Goal: Task Accomplishment & Management: Manage account settings

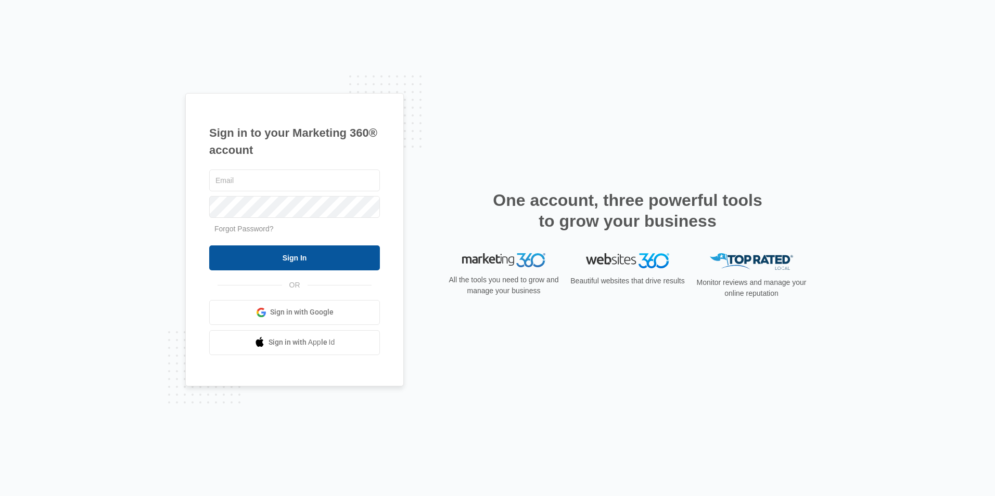
type input "[EMAIL_ADDRESS][DOMAIN_NAME]"
click at [304, 251] on input "Sign In" at bounding box center [294, 258] width 171 height 25
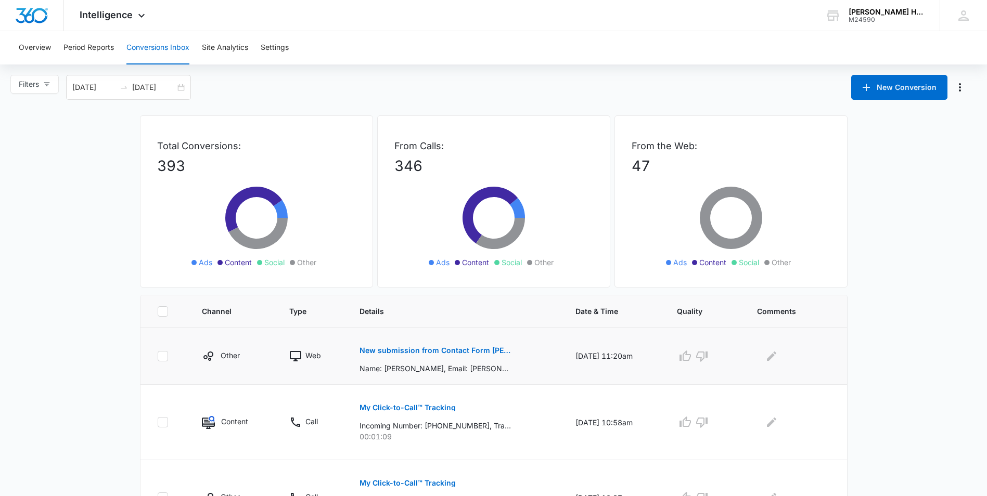
scroll to position [52, 0]
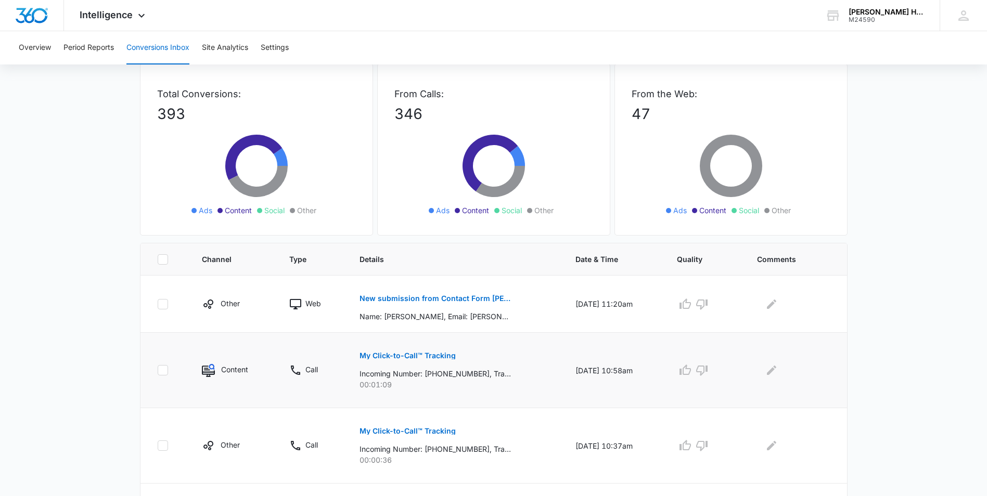
click at [421, 356] on p "My Click-to-Call™ Tracking" at bounding box center [407, 355] width 96 height 7
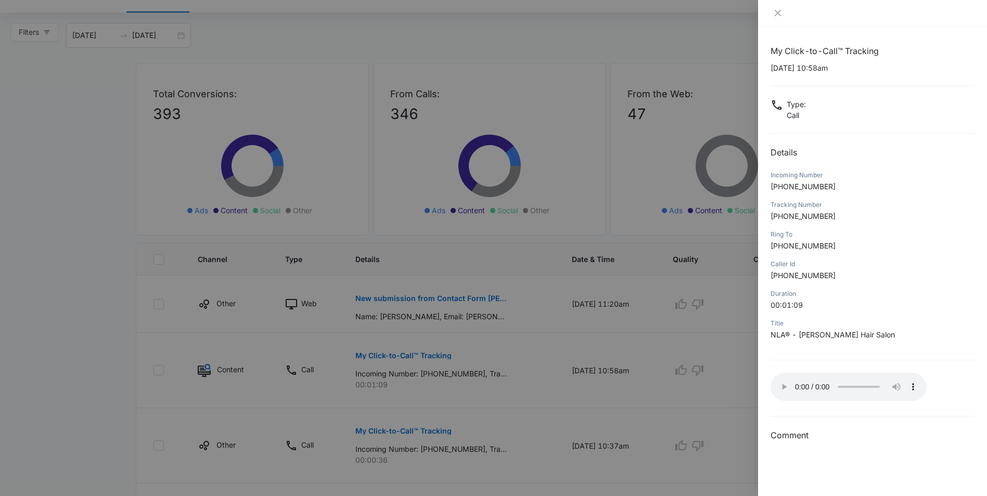
click at [700, 302] on div at bounding box center [493, 248] width 987 height 496
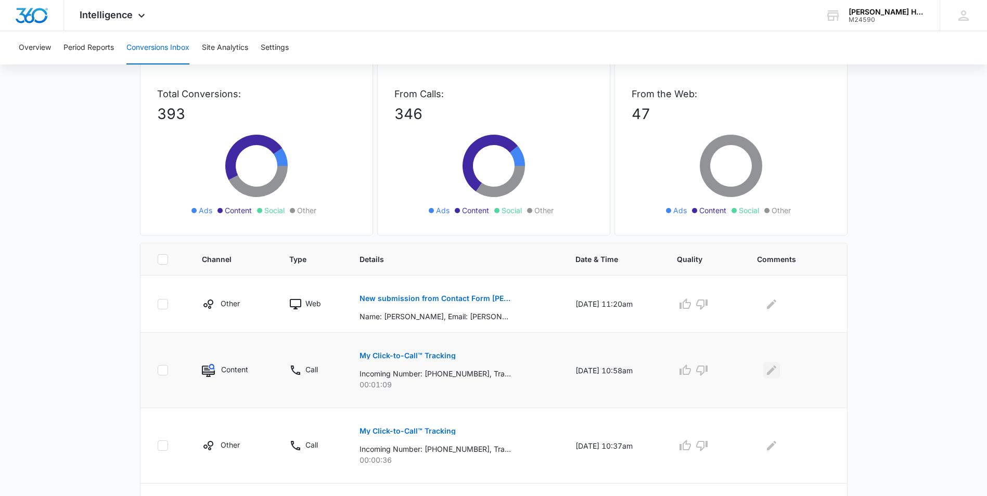
click at [778, 374] on icon "Edit Comments" at bounding box center [771, 370] width 12 height 12
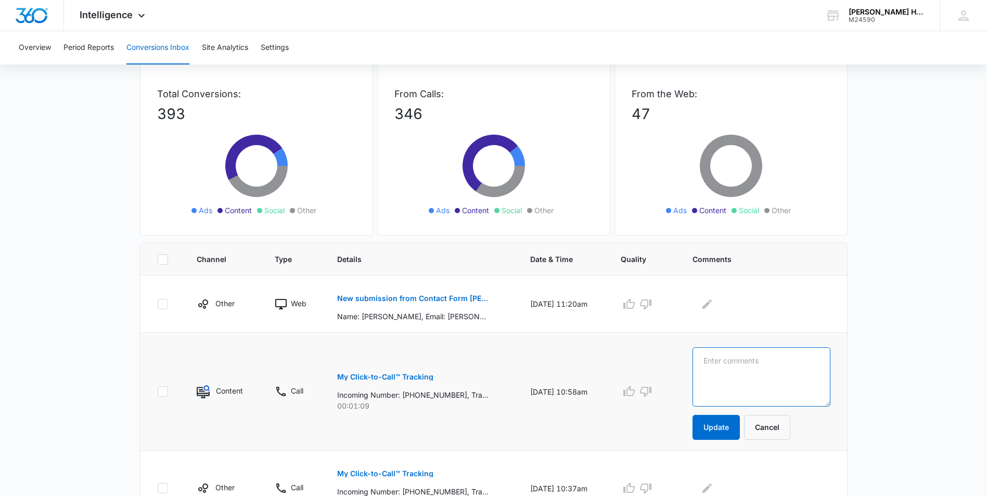
click at [729, 379] on textarea at bounding box center [761, 376] width 138 height 59
drag, startPoint x: 816, startPoint y: 361, endPoint x: 693, endPoint y: 354, distance: 122.5
click at [693, 354] on td "existihexisting clientgnclient, rescheduling appt. Update Cancel" at bounding box center [763, 392] width 167 height 118
click at [744, 357] on textarea "existing client, rescheduling appt." at bounding box center [761, 376] width 138 height 59
click at [745, 357] on textarea "existing client, rescheduling appt." at bounding box center [761, 376] width 138 height 59
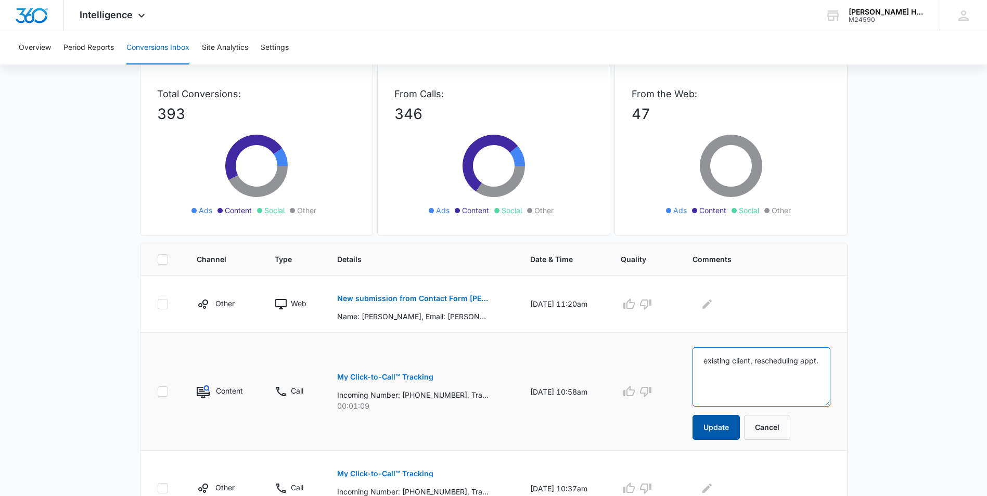
type textarea "existing client, rescheduling appt."
click at [726, 430] on button "Update" at bounding box center [715, 427] width 47 height 25
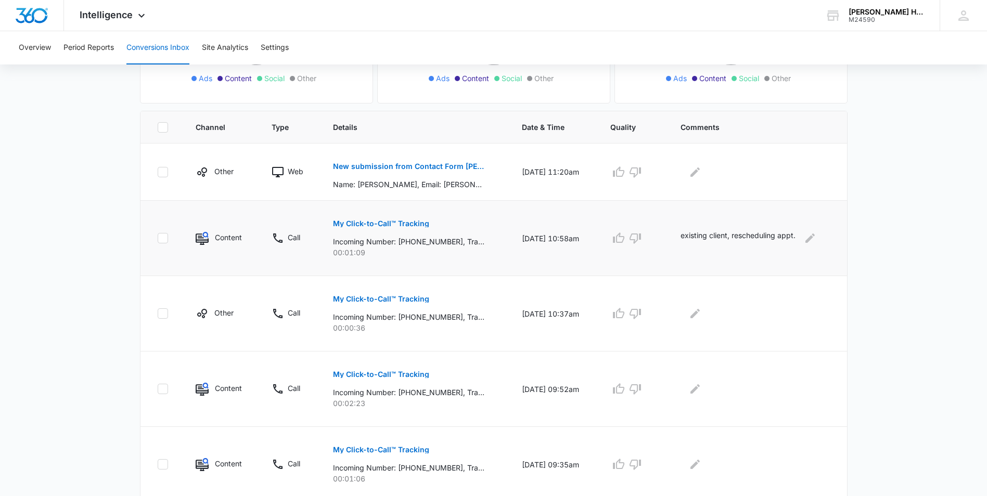
scroll to position [208, 0]
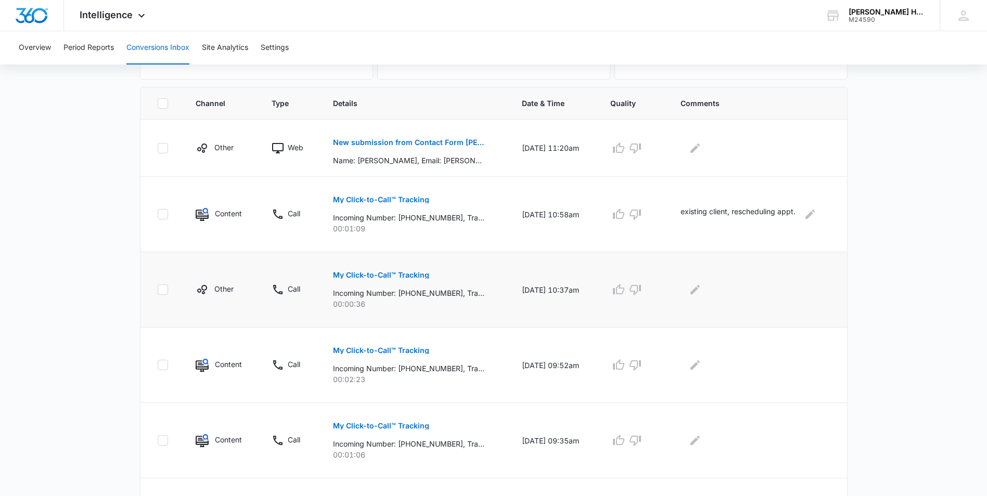
click at [398, 281] on button "My Click-to-Call™ Tracking" at bounding box center [381, 275] width 96 height 25
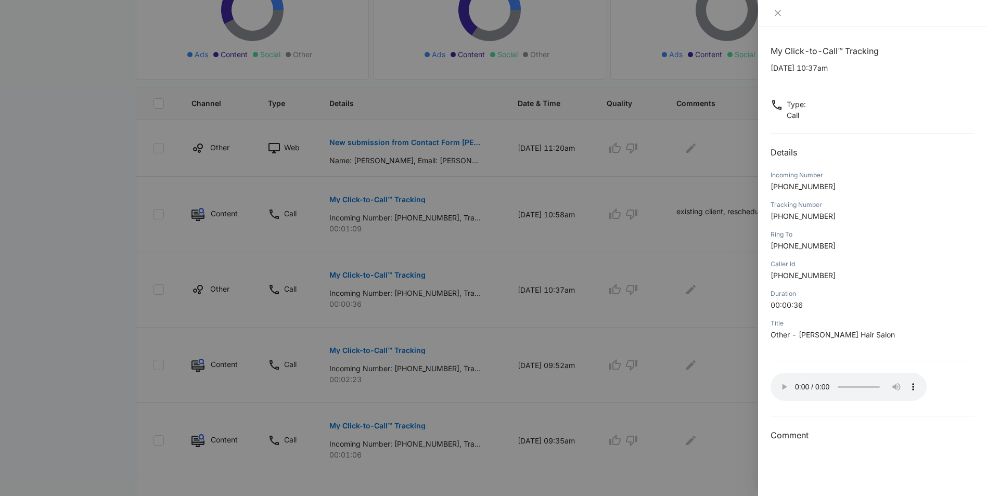
click at [714, 278] on div at bounding box center [493, 248] width 987 height 496
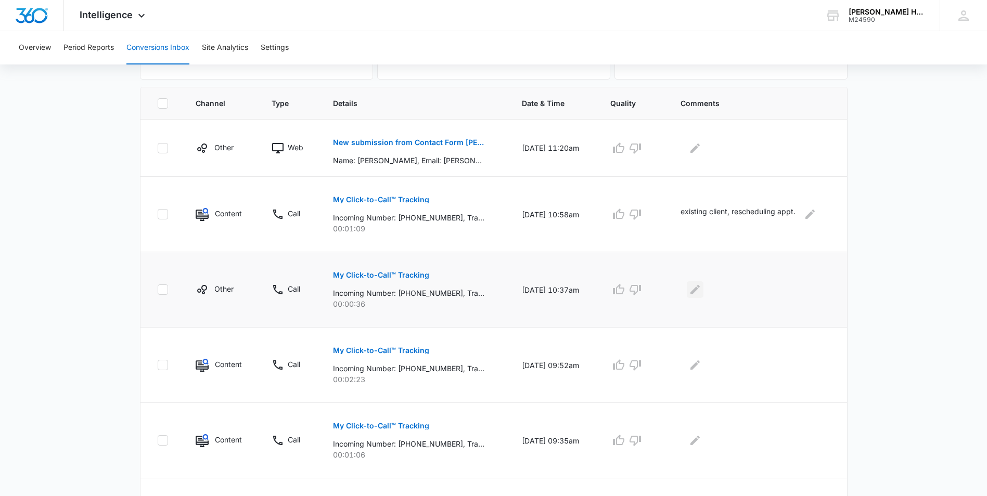
click at [701, 288] on icon "Edit Comments" at bounding box center [695, 290] width 12 height 12
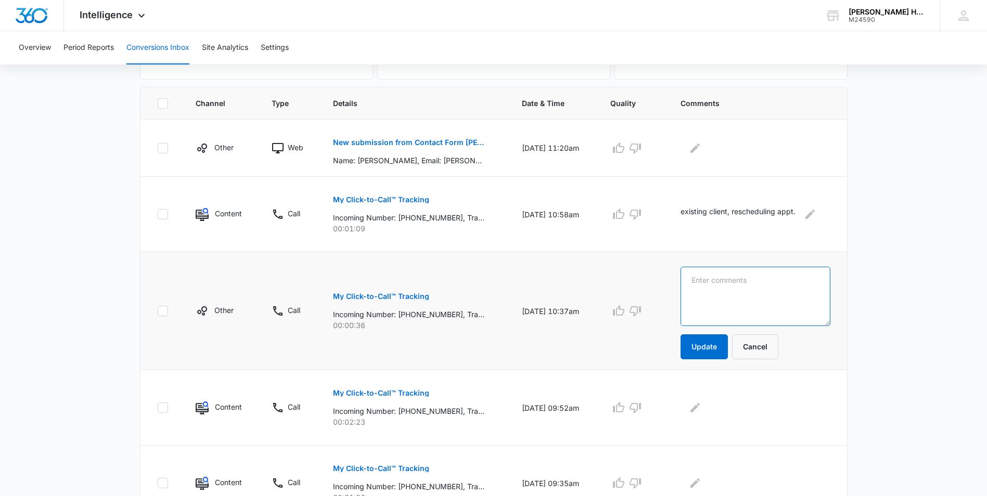
click at [703, 295] on textarea at bounding box center [755, 296] width 150 height 59
type textarea "spam"
click at [699, 342] on button "Update" at bounding box center [703, 346] width 47 height 25
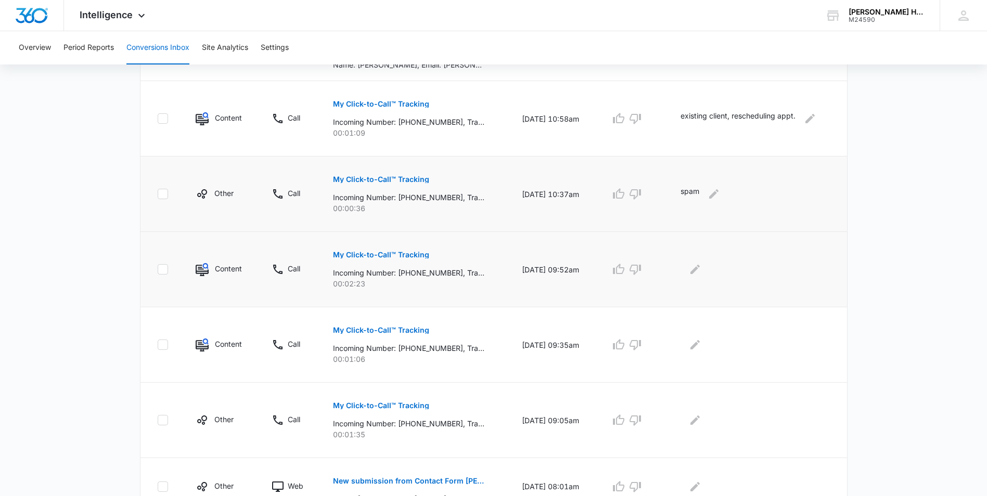
scroll to position [364, 0]
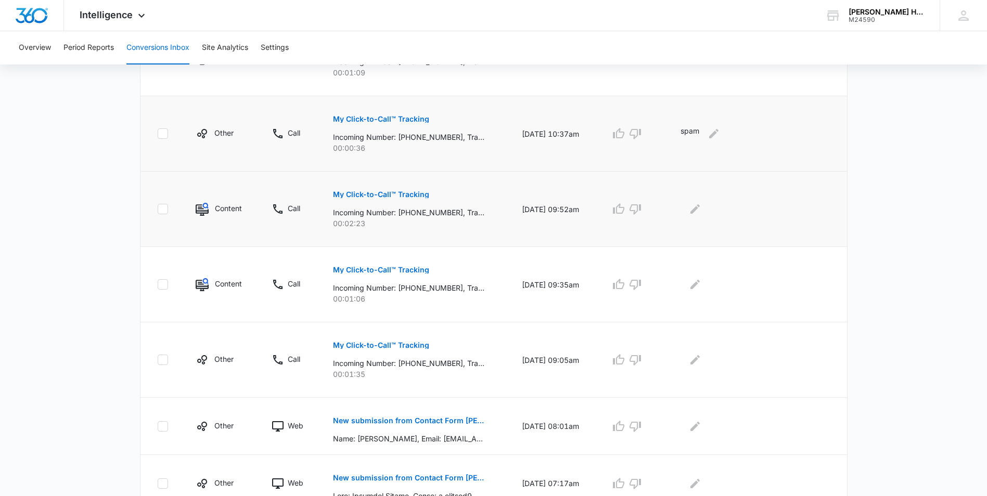
click at [378, 191] on p "My Click-to-Call™ Tracking" at bounding box center [381, 194] width 96 height 7
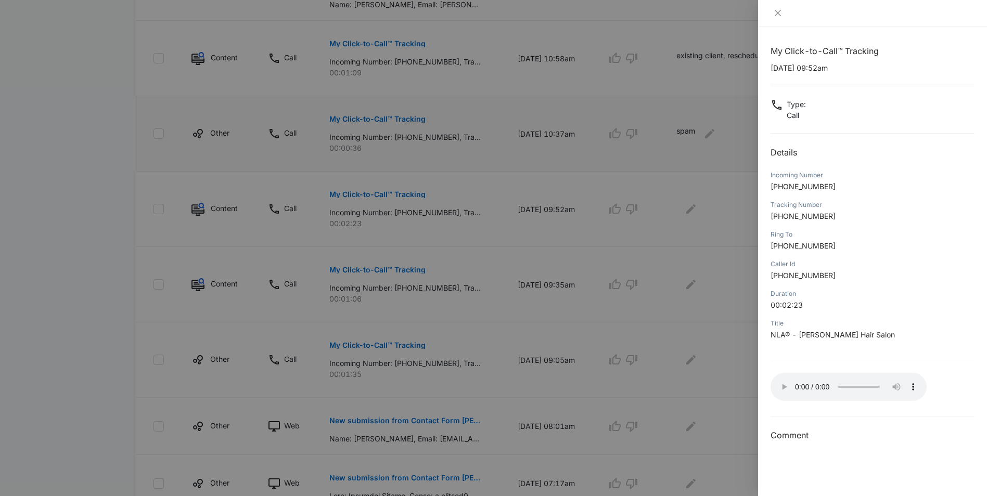
click at [710, 202] on div at bounding box center [493, 248] width 987 height 496
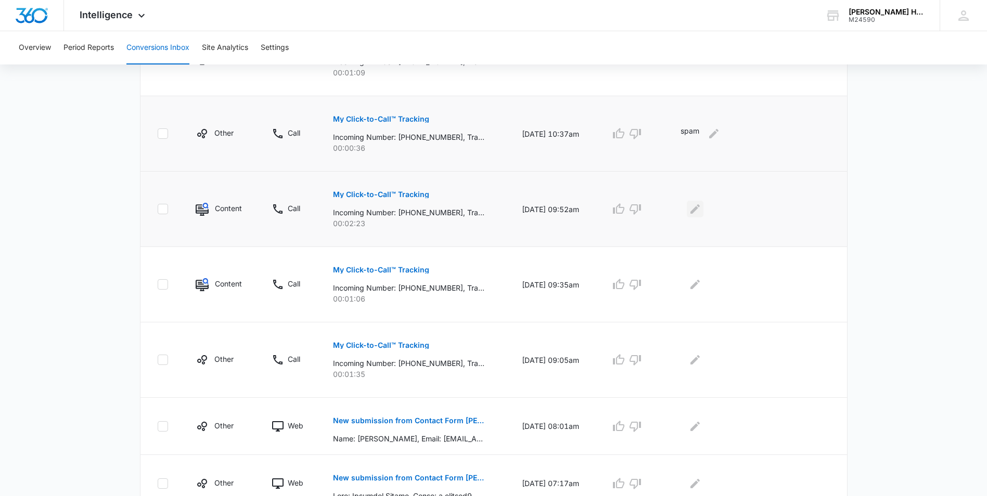
click at [699, 207] on icon "Edit Comments" at bounding box center [695, 209] width 12 height 12
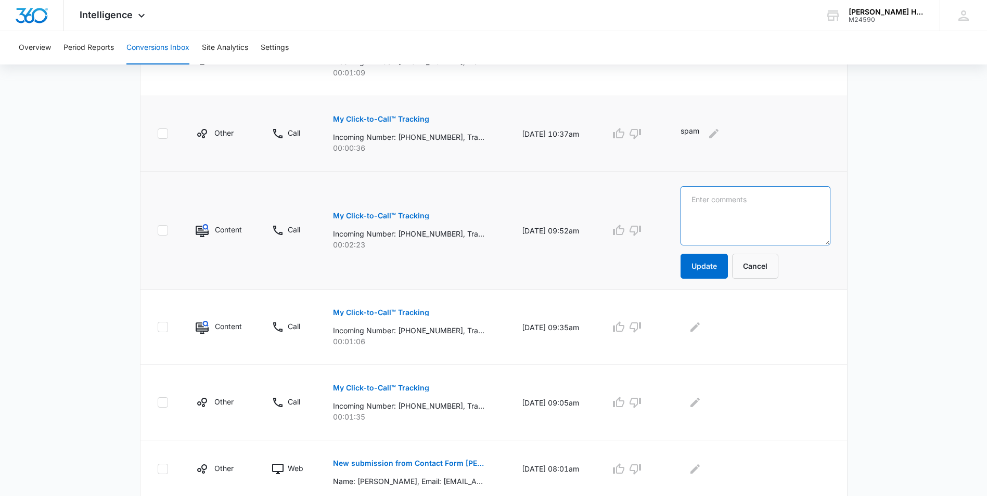
click at [711, 215] on textarea at bounding box center [755, 215] width 150 height 59
type textarea "existing client, booked appt."
click at [615, 305] on td at bounding box center [633, 327] width 70 height 75
click at [706, 273] on button "Update" at bounding box center [703, 266] width 47 height 25
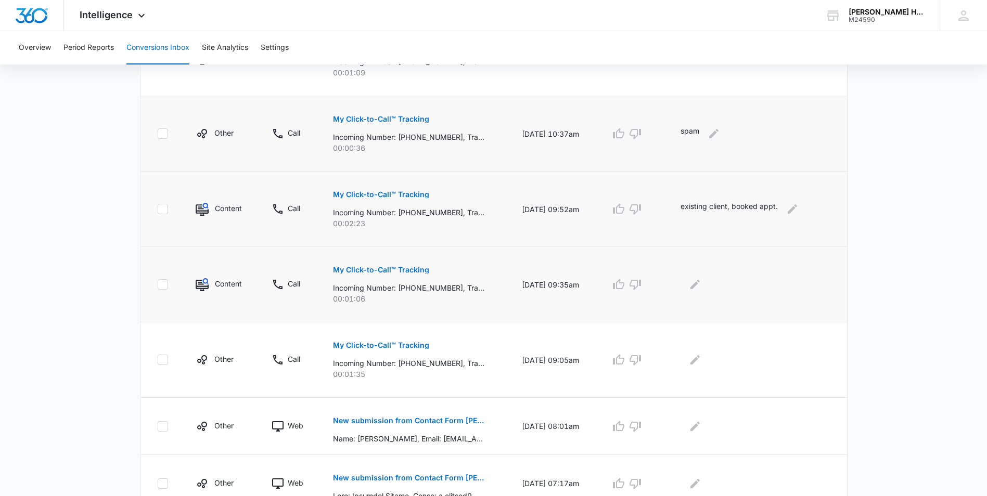
click at [540, 264] on td "[DATE] 09:35am" at bounding box center [553, 284] width 88 height 75
click at [411, 271] on p "My Click-to-Call™ Tracking" at bounding box center [381, 269] width 96 height 7
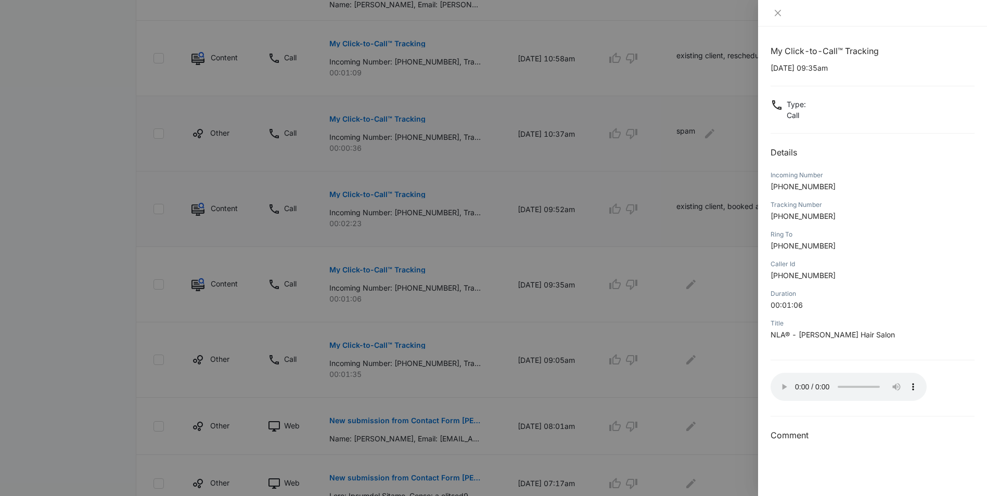
click at [718, 275] on div at bounding box center [493, 248] width 987 height 496
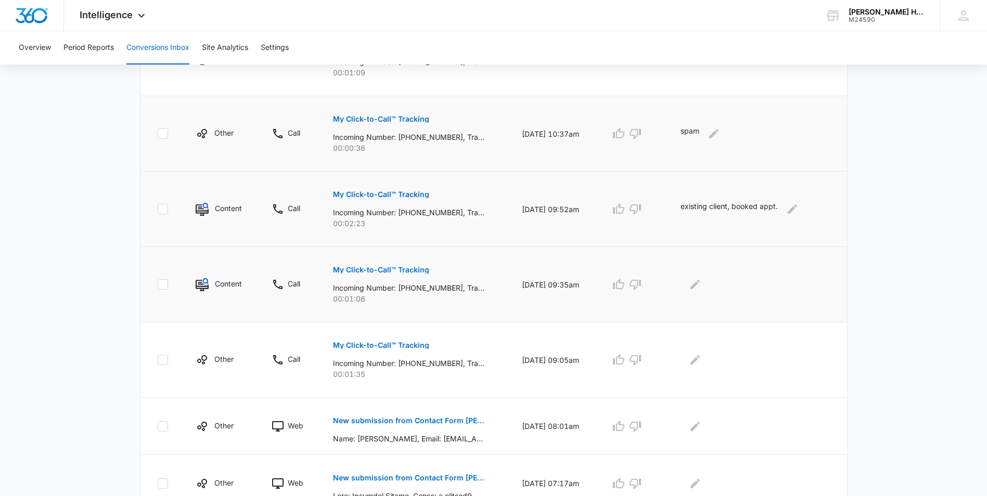
click at [690, 290] on div at bounding box center [755, 284] width 150 height 17
click at [695, 288] on icon "Edit Comments" at bounding box center [695, 284] width 12 height 12
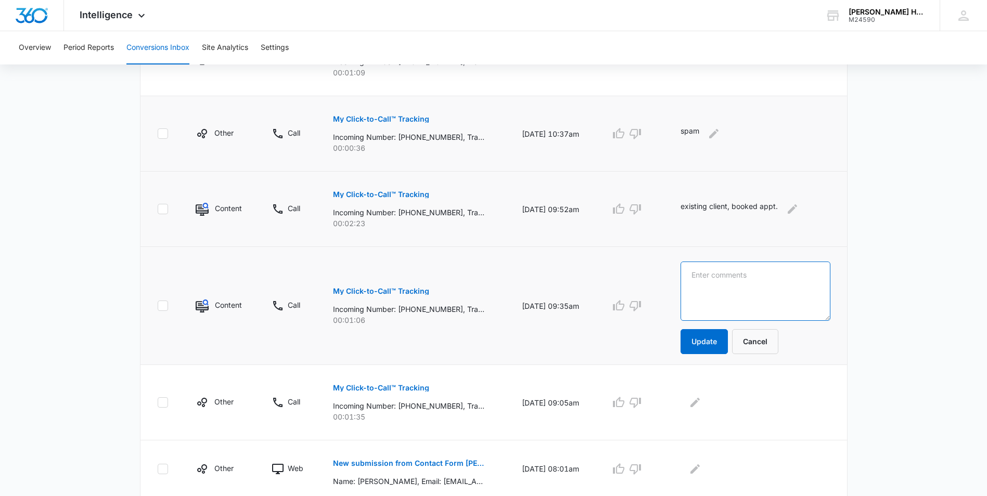
click at [743, 292] on textarea at bounding box center [755, 291] width 150 height 59
type textarea "existing client, booked appt."
click at [709, 333] on button "Update" at bounding box center [703, 341] width 47 height 25
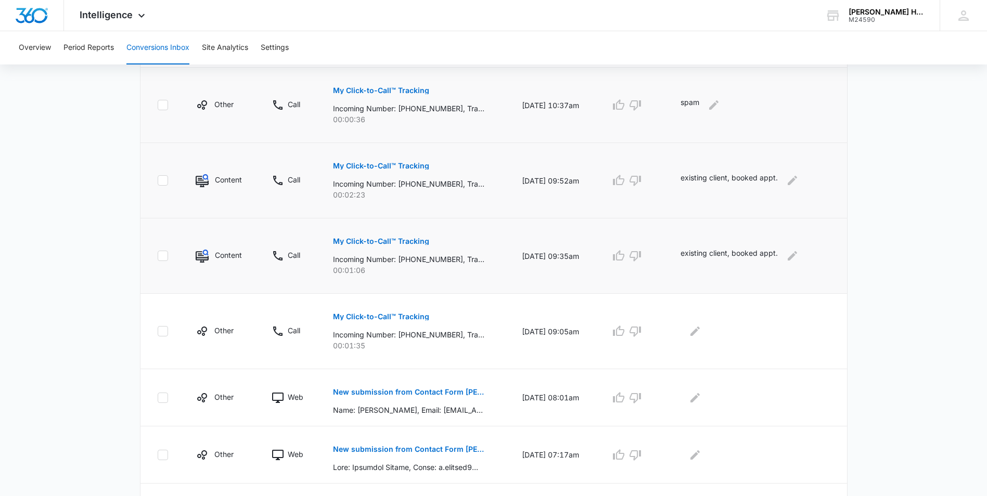
scroll to position [416, 0]
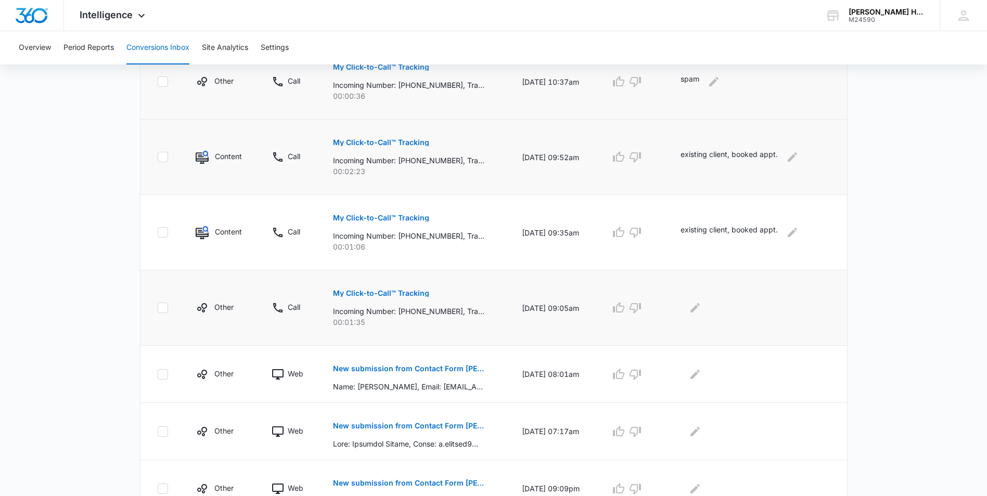
click at [385, 292] on p "My Click-to-Call™ Tracking" at bounding box center [381, 293] width 96 height 7
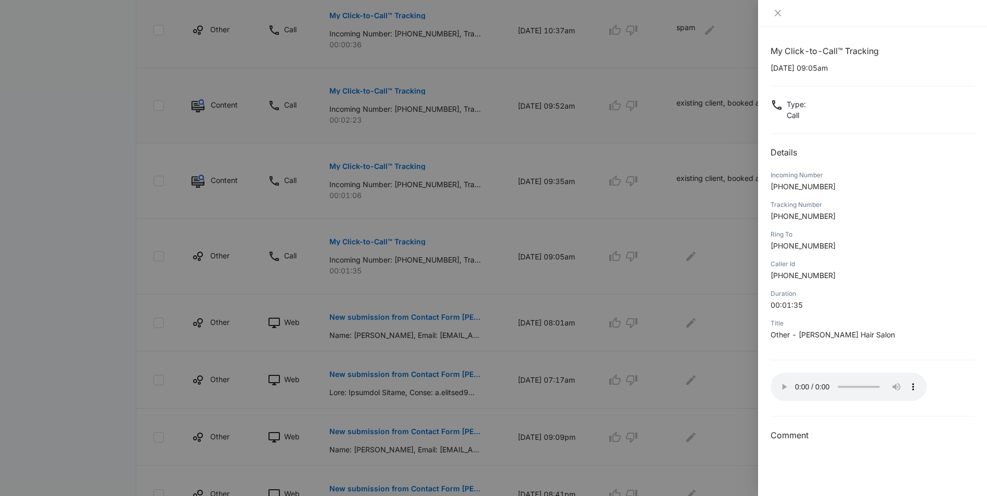
scroll to position [468, 0]
click at [711, 253] on div at bounding box center [493, 248] width 987 height 496
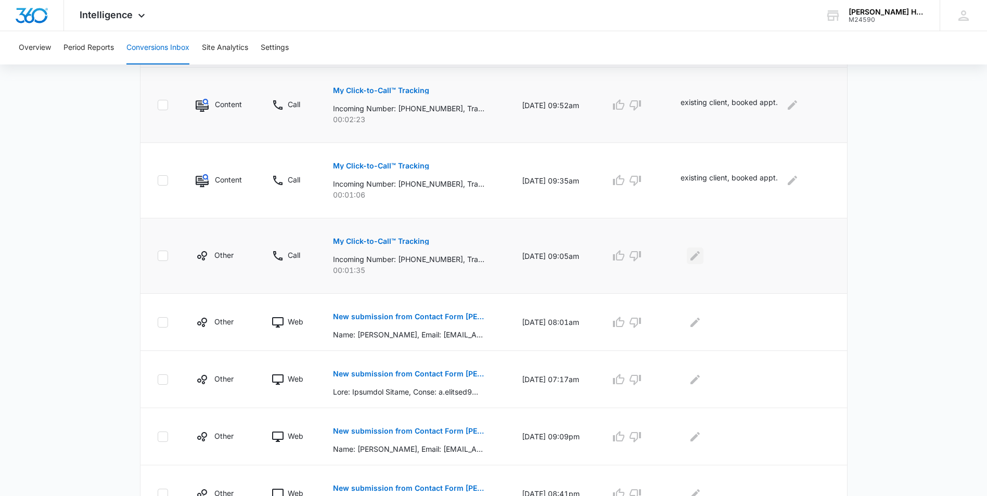
click at [699, 253] on icon "Edit Comments" at bounding box center [695, 256] width 12 height 12
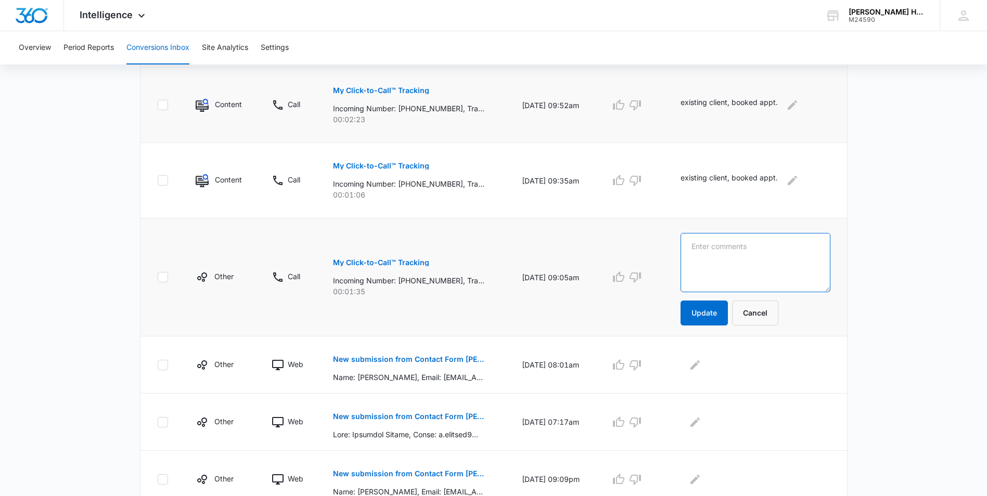
click at [703, 255] on textarea at bounding box center [755, 262] width 150 height 59
type textarea "existing client, confirming appt."
click at [717, 304] on button "Update" at bounding box center [703, 313] width 47 height 25
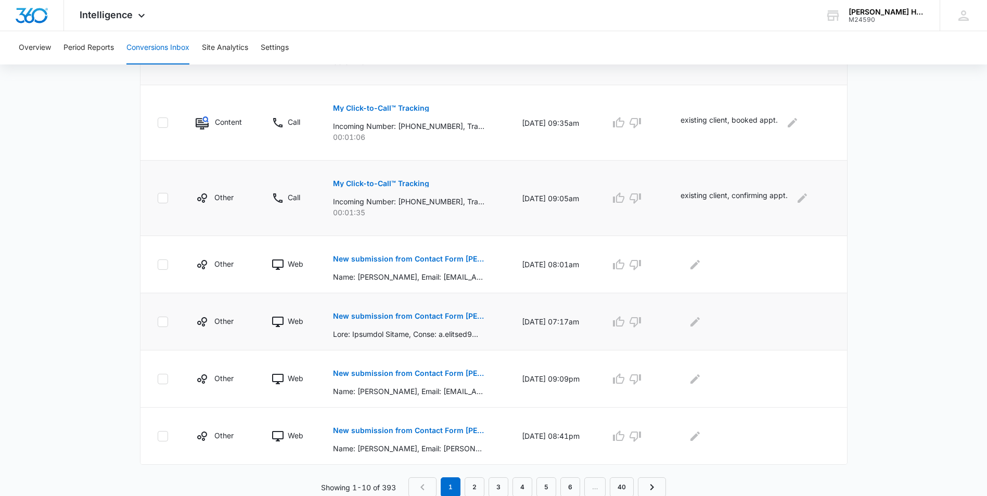
scroll to position [527, 0]
click at [478, 485] on link "2" at bounding box center [475, 487] width 20 height 20
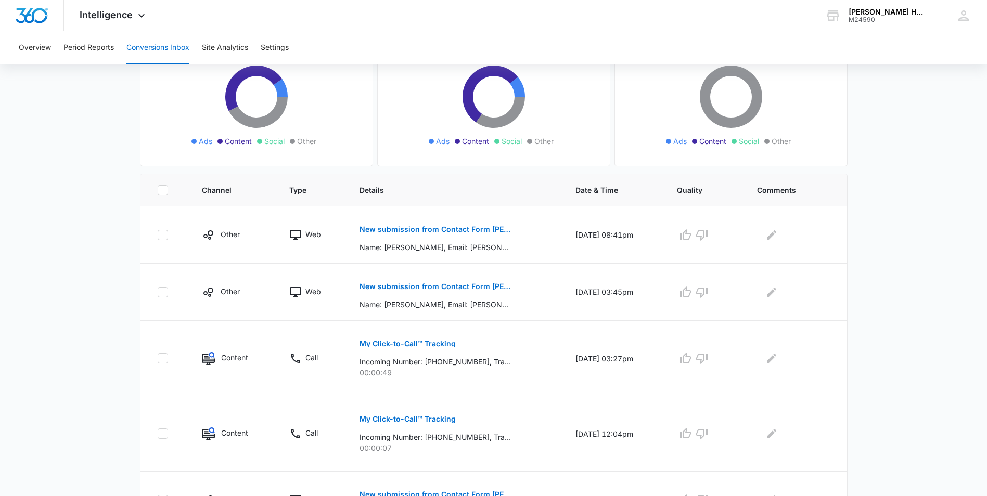
scroll to position [156, 0]
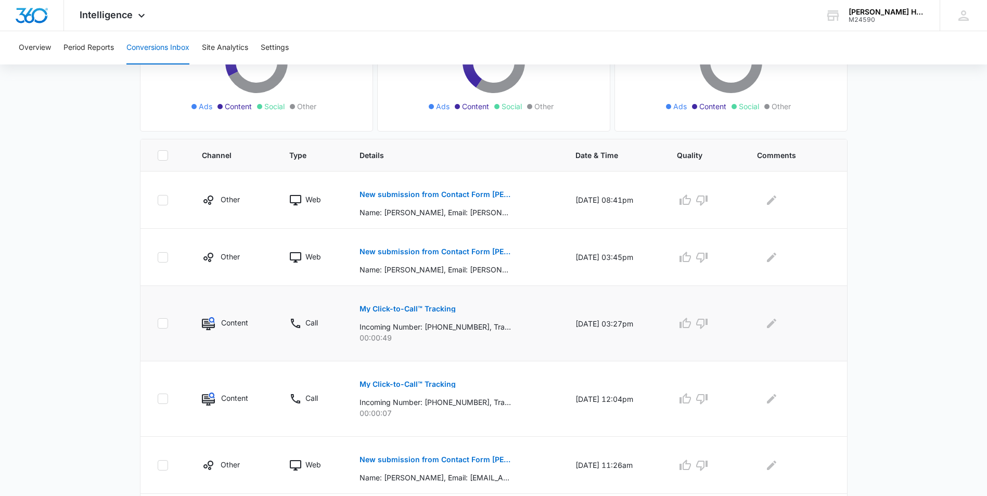
click at [429, 310] on p "My Click-to-Call™ Tracking" at bounding box center [407, 308] width 96 height 7
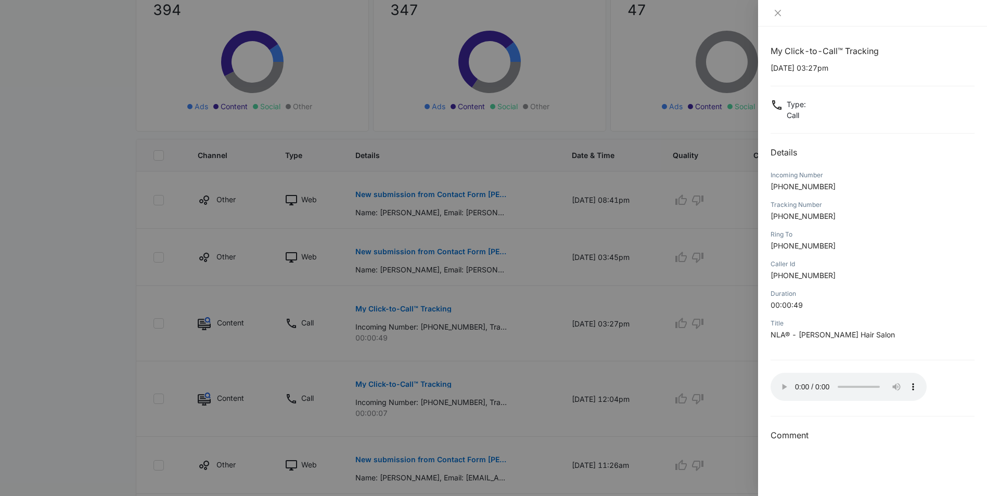
click at [634, 308] on div at bounding box center [493, 248] width 987 height 496
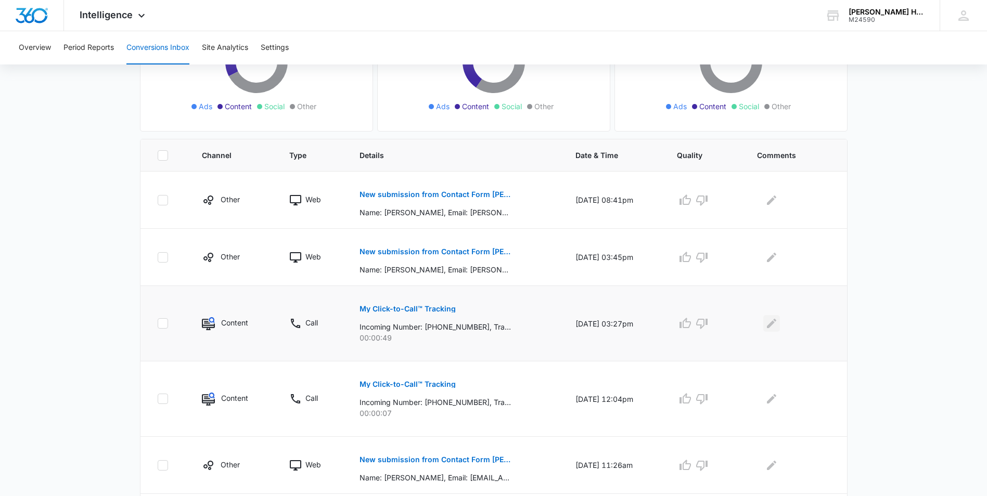
click at [776, 327] on icon "Edit Comments" at bounding box center [771, 323] width 12 height 12
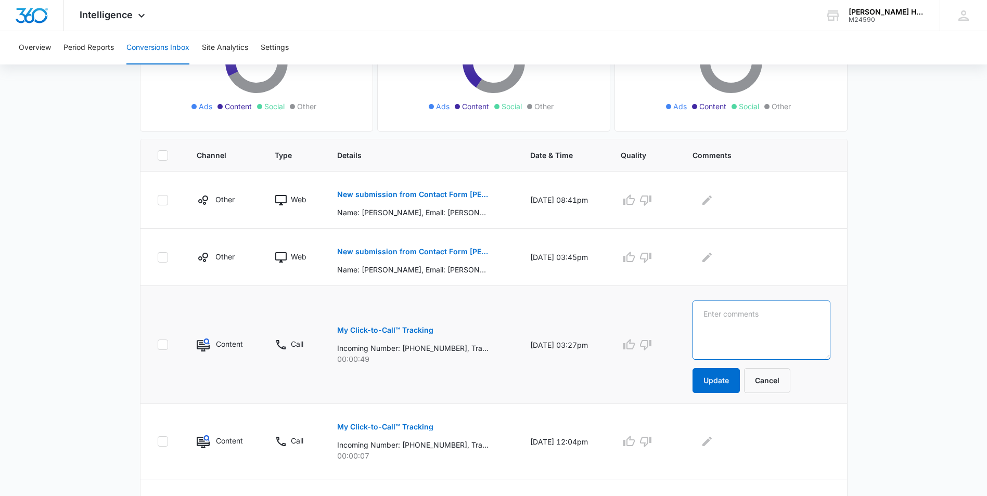
click at [767, 329] on textarea at bounding box center [761, 330] width 138 height 59
type textarea "new cloent."
drag, startPoint x: 763, startPoint y: 319, endPoint x: 692, endPoint y: 314, distance: 71.5
click at [692, 314] on tr "Content Call My Click-to-Call™ Tracking Incoming Number: [PHONE_NUMBER], Tracki…" at bounding box center [493, 345] width 706 height 118
drag, startPoint x: 753, startPoint y: 311, endPoint x: 660, endPoint y: 301, distance: 93.6
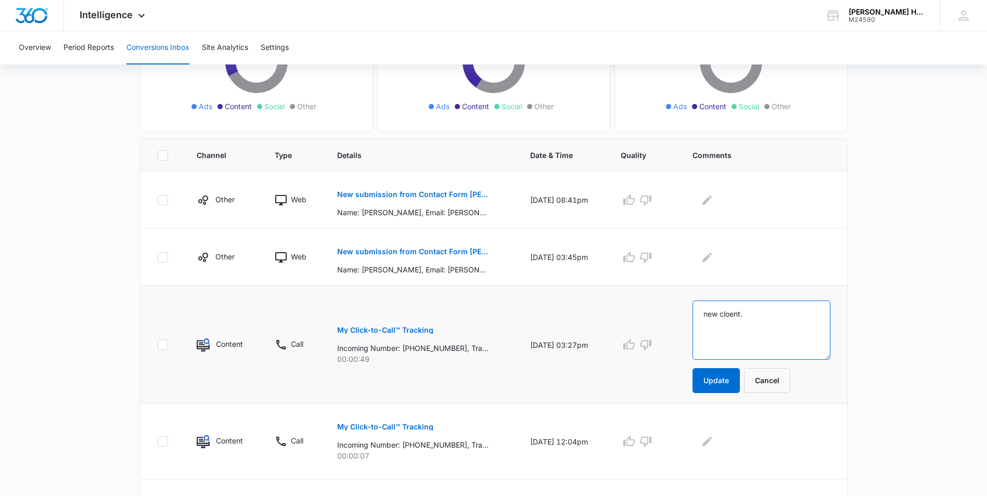
click at [660, 301] on tr "Content Call My Click-to-Call™ Tracking Incoming Number: [PHONE_NUMBER], Tracki…" at bounding box center [493, 345] width 706 height 118
type textarea "new client consult."
click at [731, 379] on button "Update" at bounding box center [715, 380] width 47 height 25
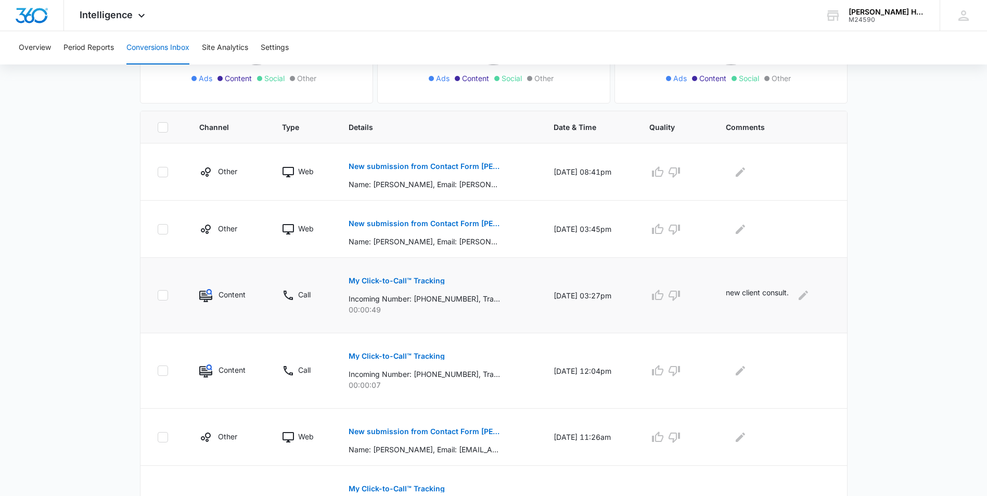
scroll to position [260, 0]
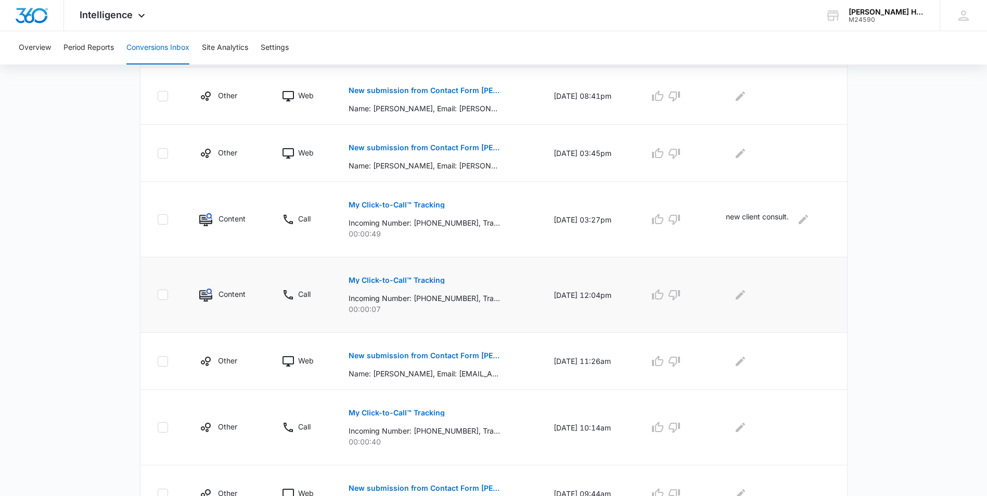
click at [387, 283] on p "My Click-to-Call™ Tracking" at bounding box center [397, 280] width 96 height 7
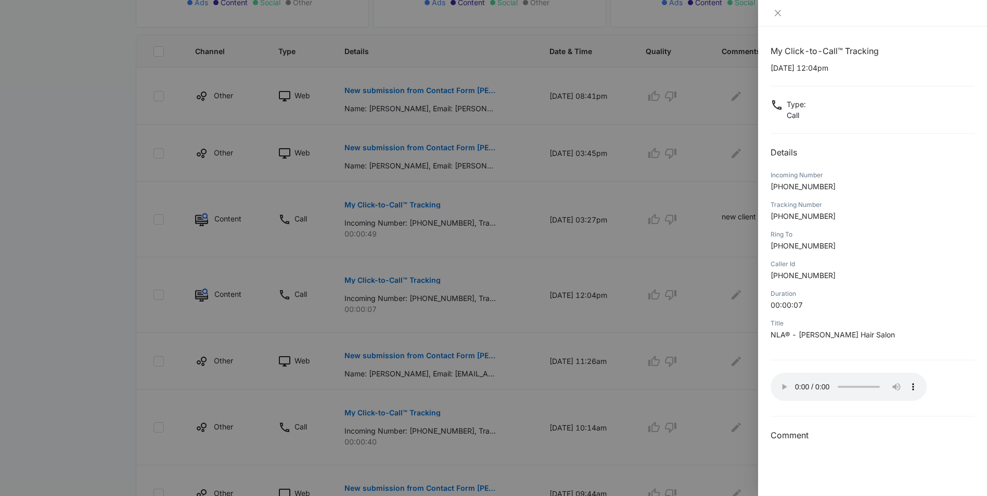
click at [694, 280] on div at bounding box center [493, 248] width 987 height 496
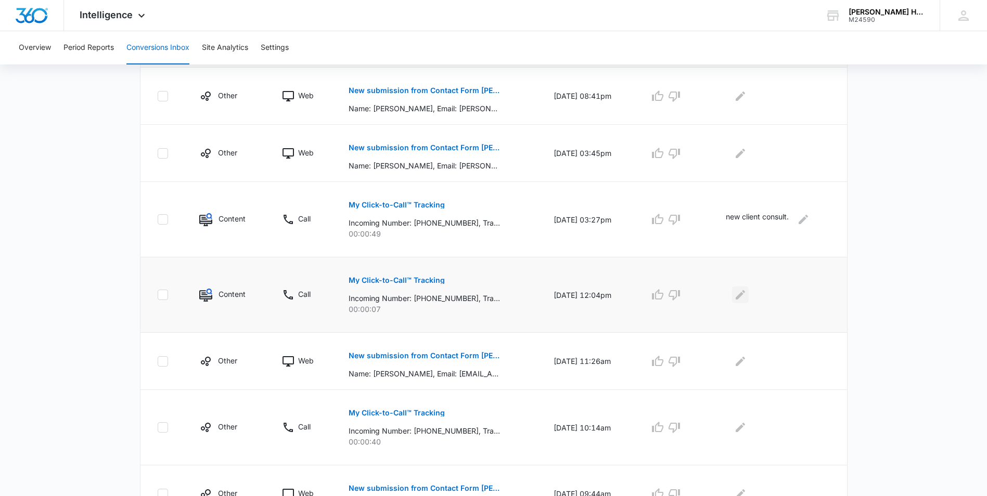
click at [740, 298] on icon "Edit Comments" at bounding box center [740, 294] width 9 height 9
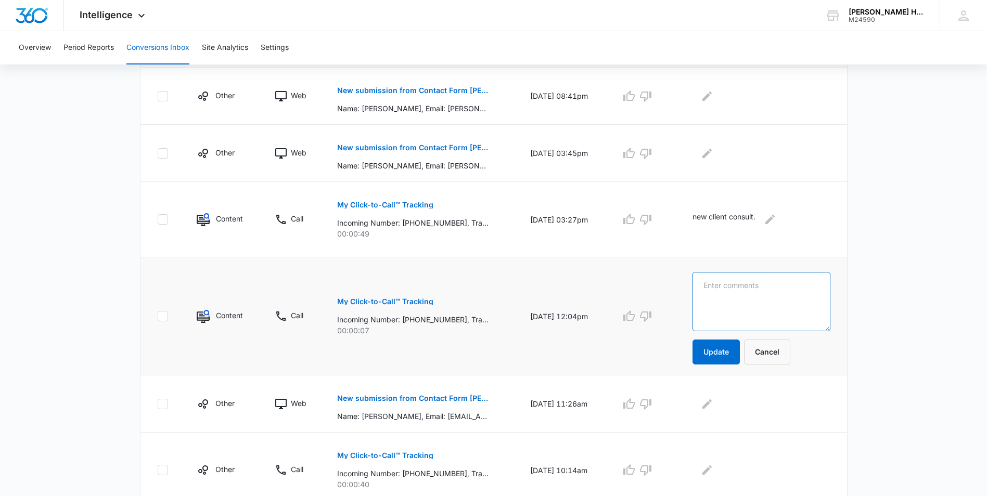
click at [742, 299] on textarea at bounding box center [761, 301] width 138 height 59
type textarea "empty call"
click at [721, 352] on button "Update" at bounding box center [715, 352] width 47 height 25
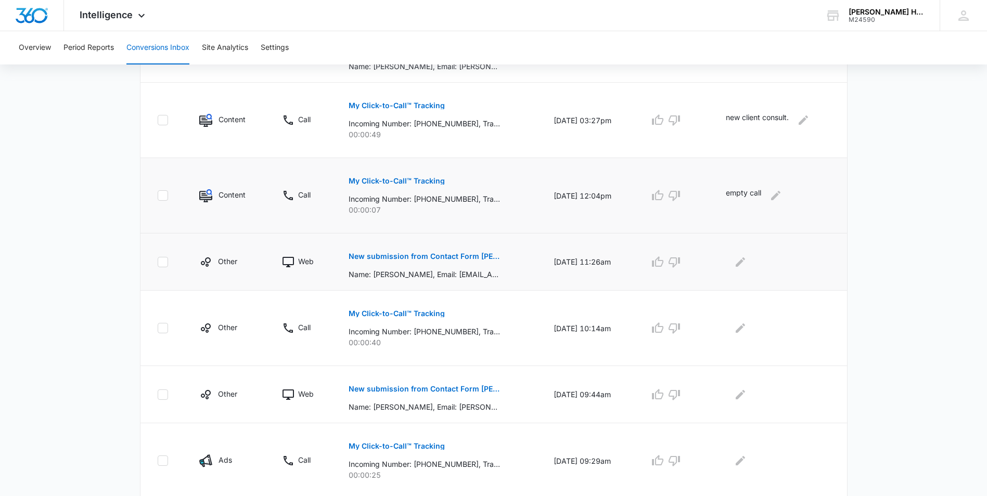
scroll to position [364, 0]
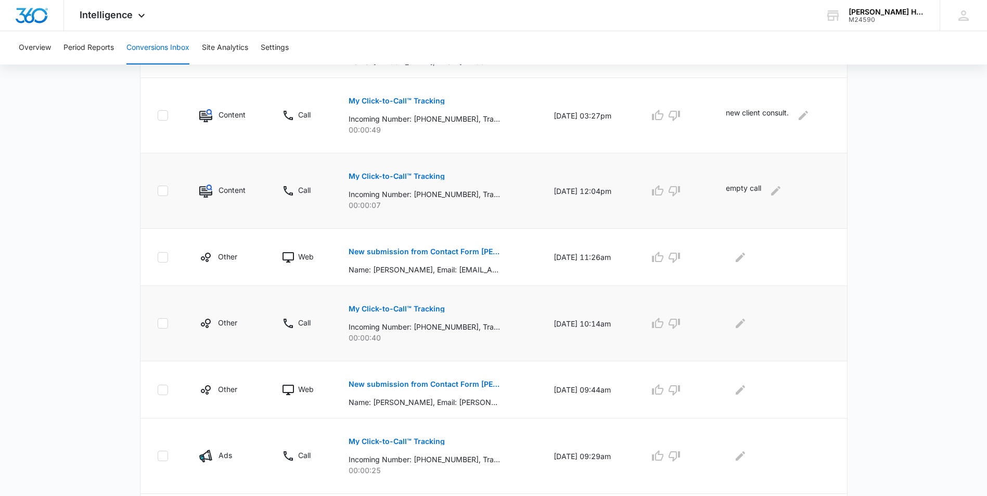
click at [428, 311] on p "My Click-to-Call™ Tracking" at bounding box center [397, 308] width 96 height 7
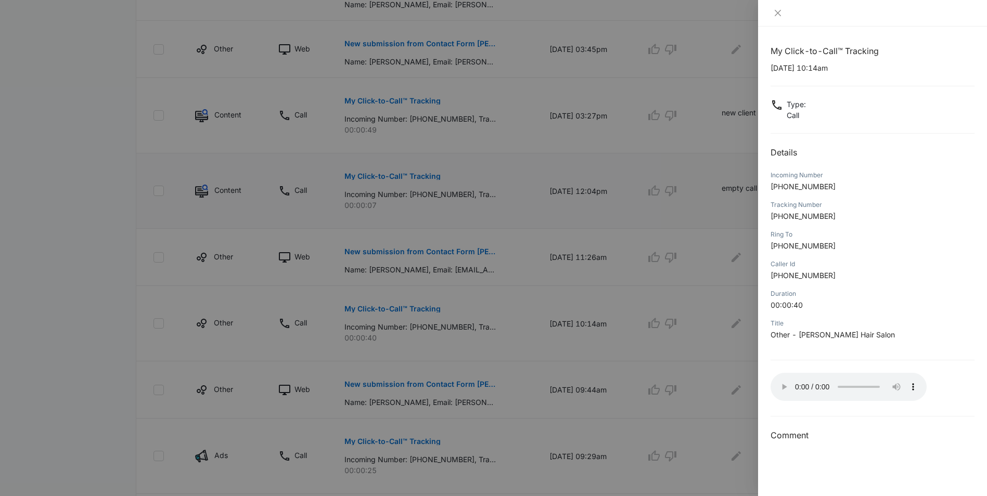
click at [697, 299] on div at bounding box center [493, 248] width 987 height 496
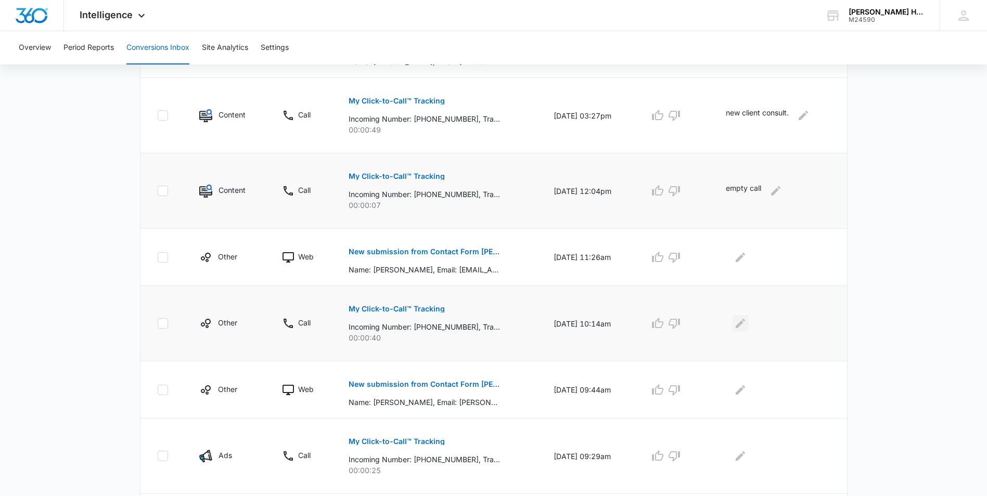
click at [740, 325] on icon "Edit Comments" at bounding box center [740, 323] width 9 height 9
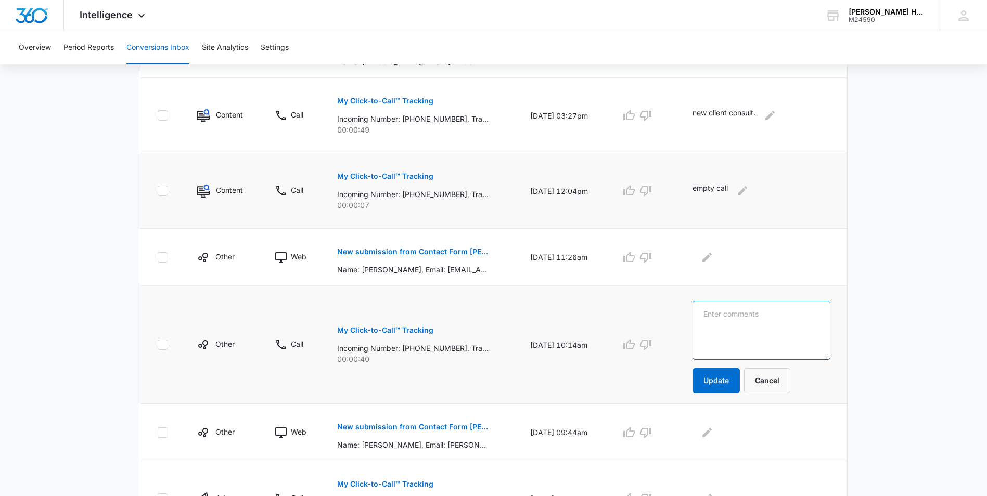
click at [772, 338] on textarea at bounding box center [761, 330] width 138 height 59
type textarea "bot call"
click at [730, 390] on button "Update" at bounding box center [715, 380] width 47 height 25
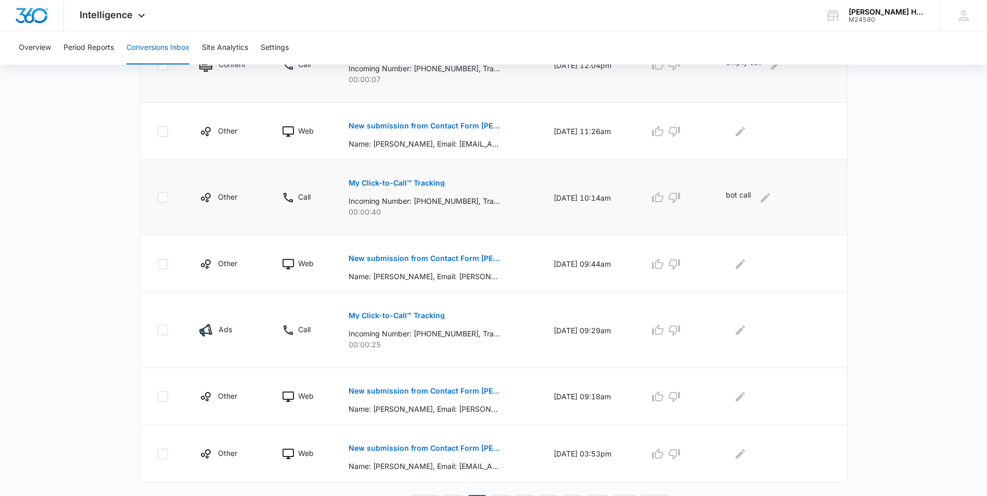
scroll to position [509, 0]
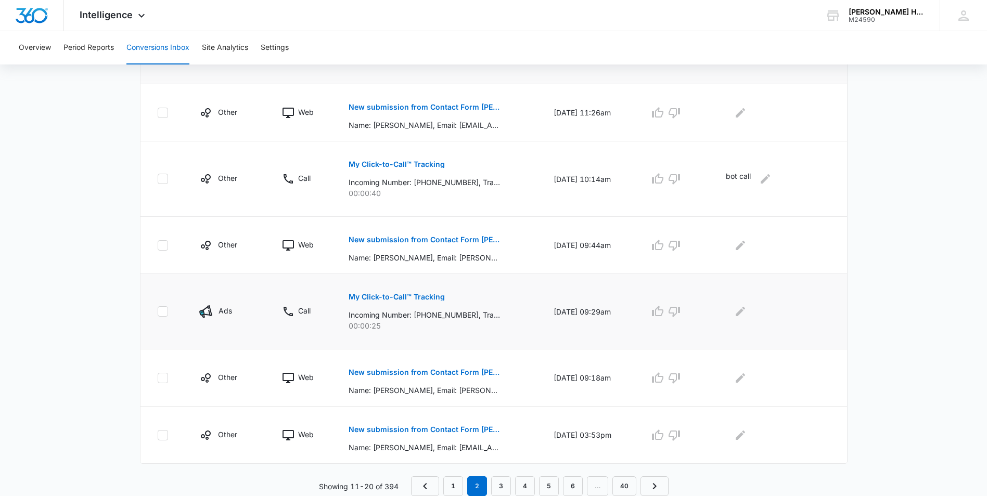
click at [383, 297] on p "My Click-to-Call™ Tracking" at bounding box center [397, 296] width 96 height 7
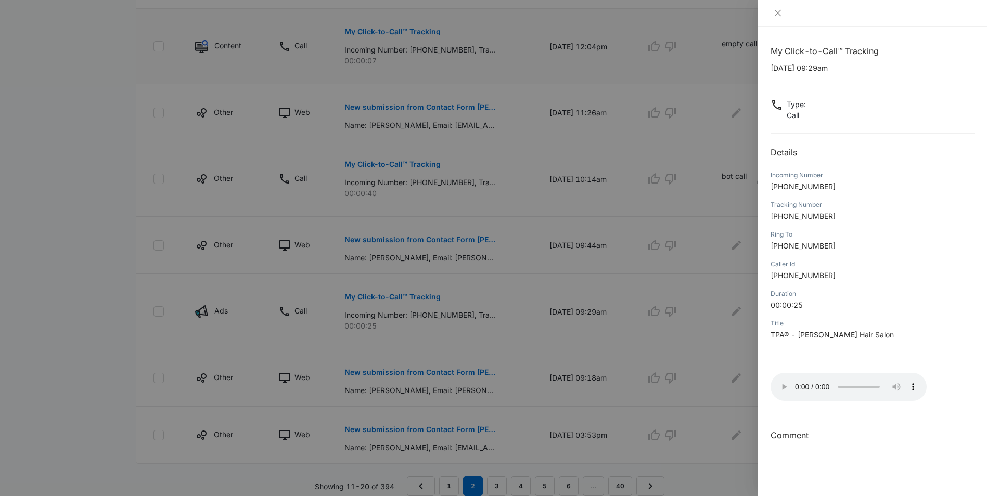
click at [706, 308] on div at bounding box center [493, 248] width 987 height 496
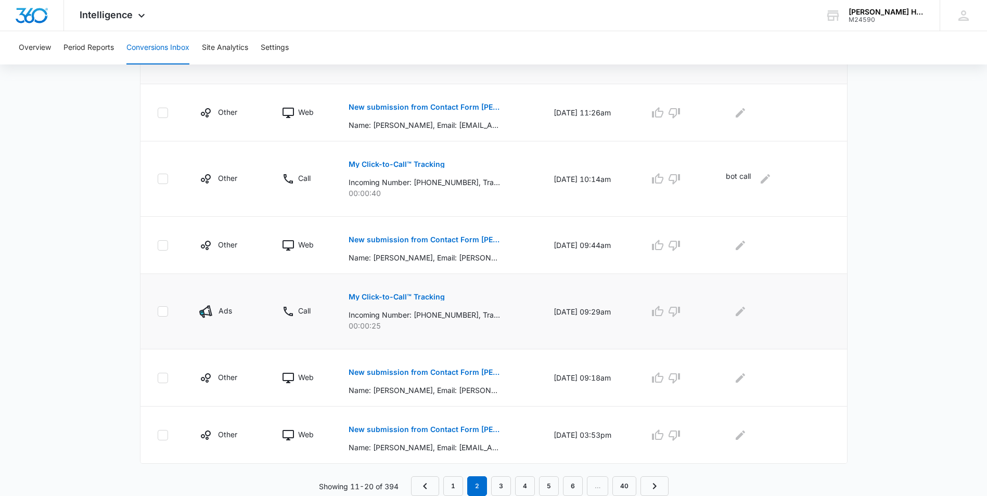
click at [744, 324] on td at bounding box center [780, 311] width 134 height 75
click at [745, 317] on icon "Edit Comments" at bounding box center [740, 311] width 12 height 12
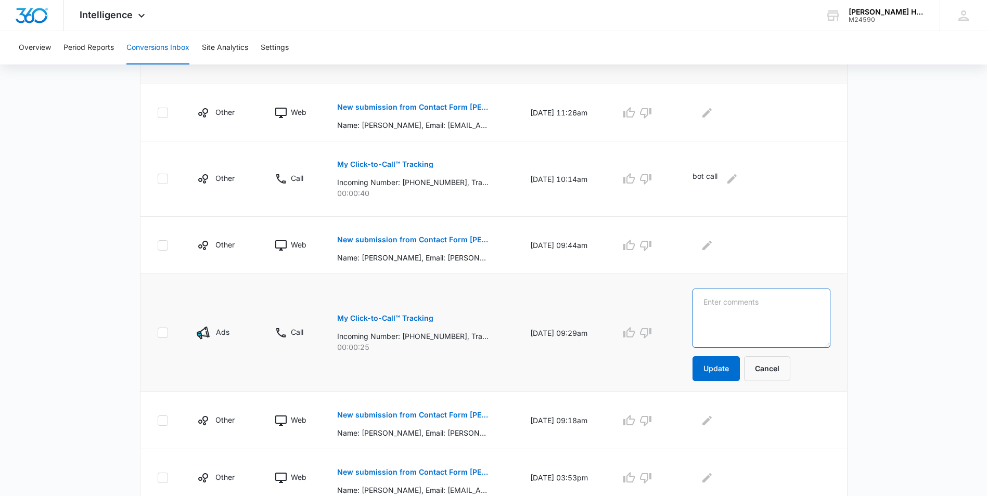
click at [742, 314] on textarea at bounding box center [761, 318] width 138 height 59
type textarea "empty call."
click at [732, 365] on button "Update" at bounding box center [715, 368] width 47 height 25
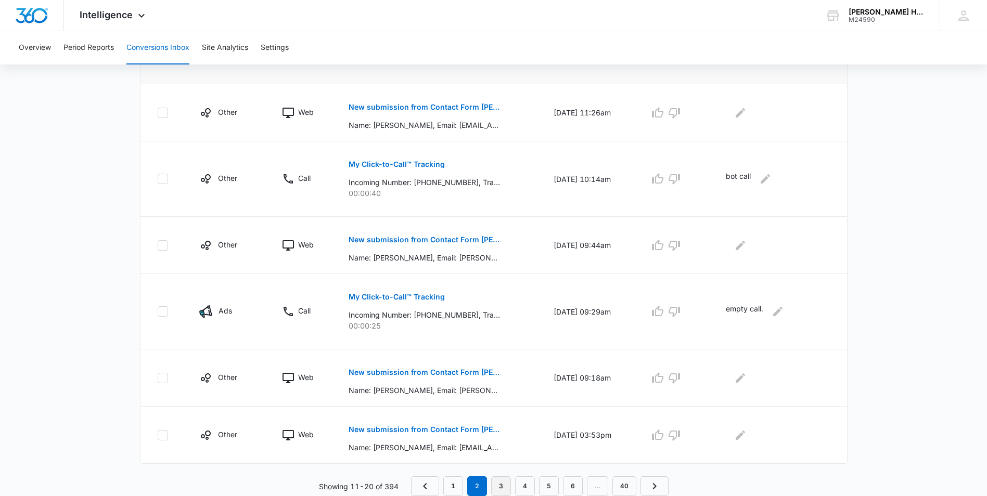
click at [503, 485] on link "3" at bounding box center [501, 487] width 20 height 20
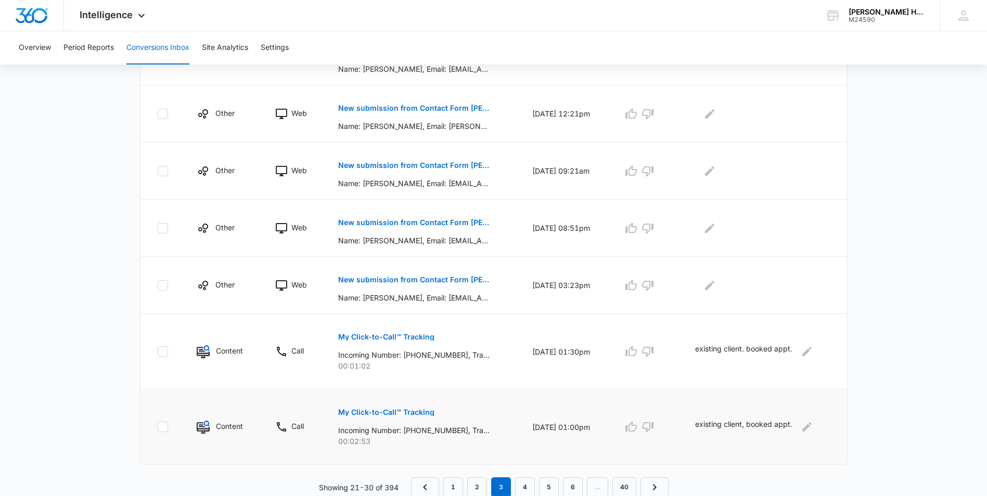
scroll to position [472, 0]
click at [520, 481] on link "4" at bounding box center [525, 487] width 20 height 20
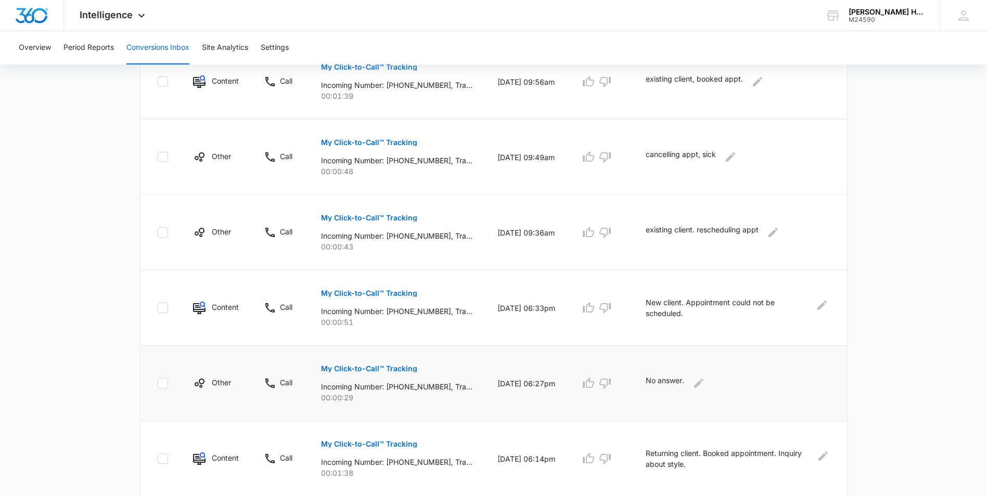
scroll to position [618, 0]
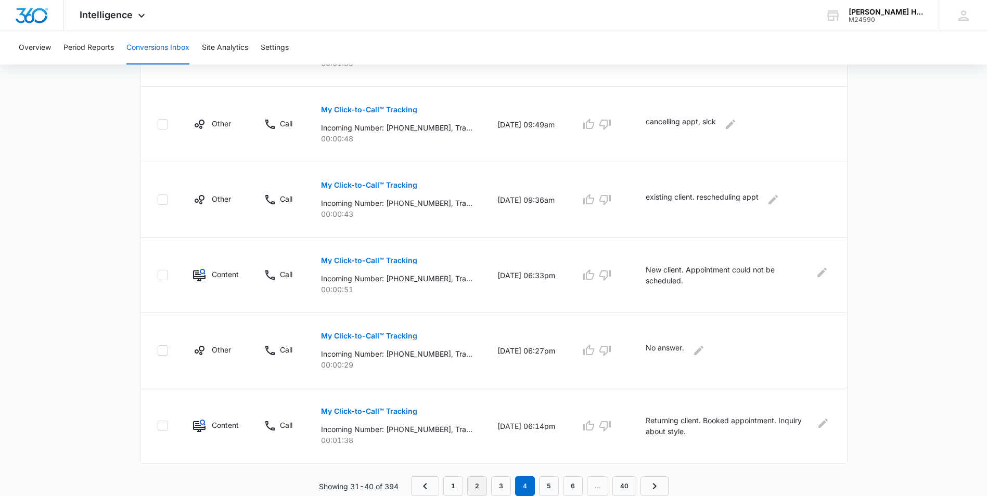
click at [478, 482] on link "2" at bounding box center [477, 487] width 20 height 20
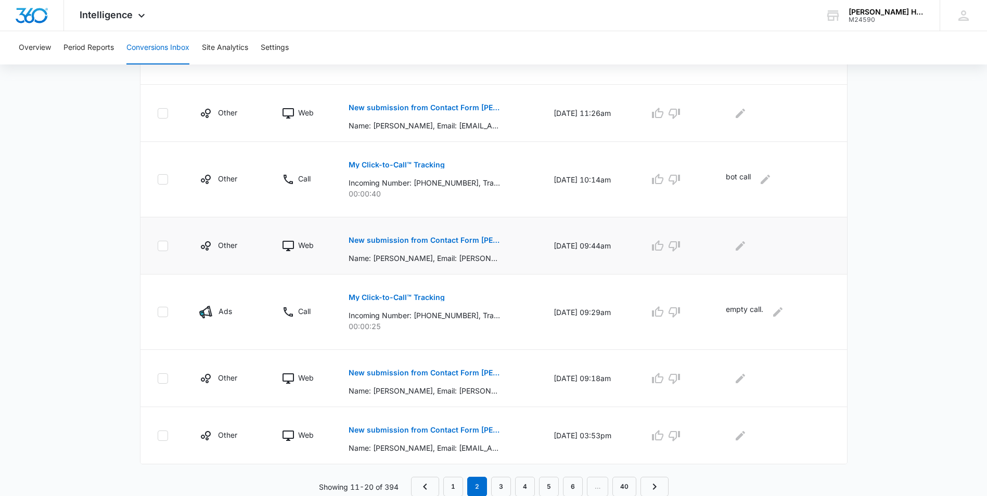
scroll to position [509, 0]
click at [445, 487] on link "1" at bounding box center [453, 487] width 20 height 20
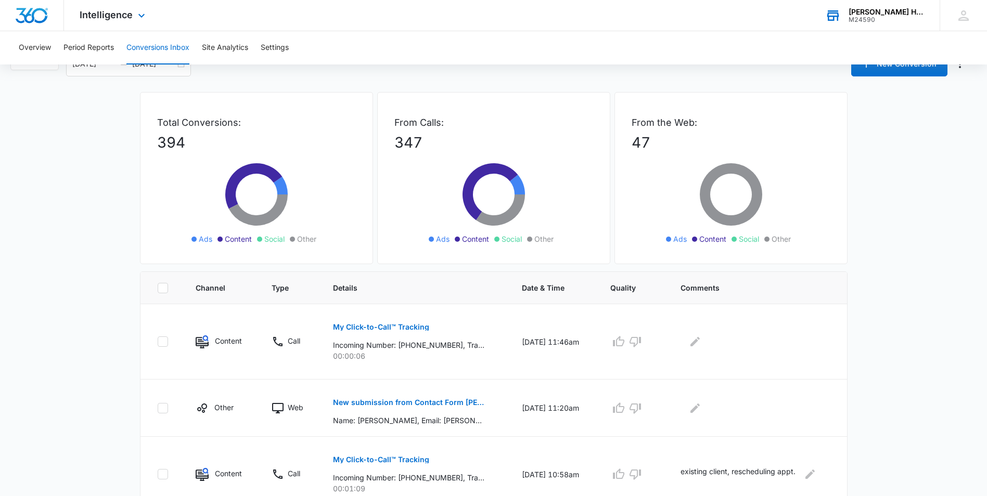
scroll to position [0, 0]
